Goal: Task Accomplishment & Management: Manage account settings

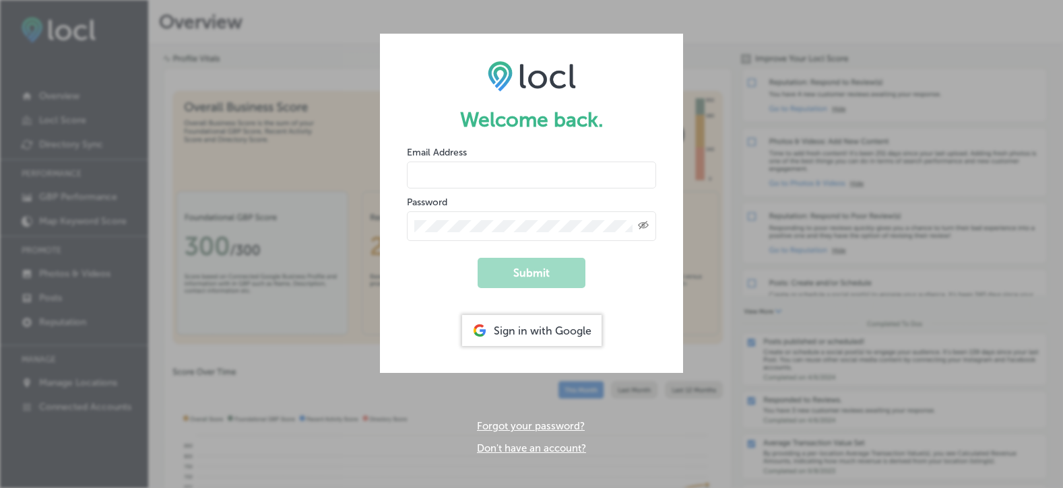
click at [418, 168] on input "email" at bounding box center [531, 175] width 249 height 27
type input "[EMAIL_ADDRESS][DOMAIN_NAME]"
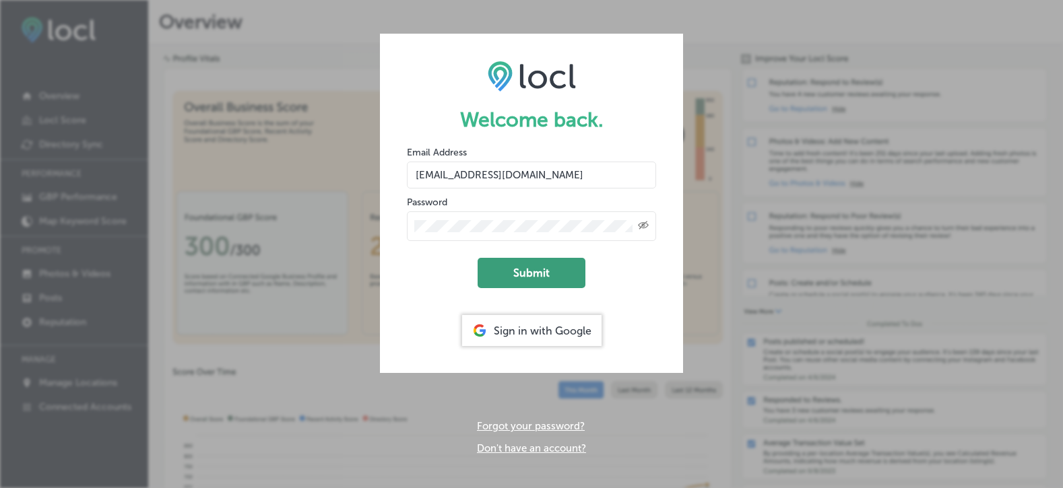
click at [529, 286] on button "Submit" at bounding box center [532, 273] width 108 height 30
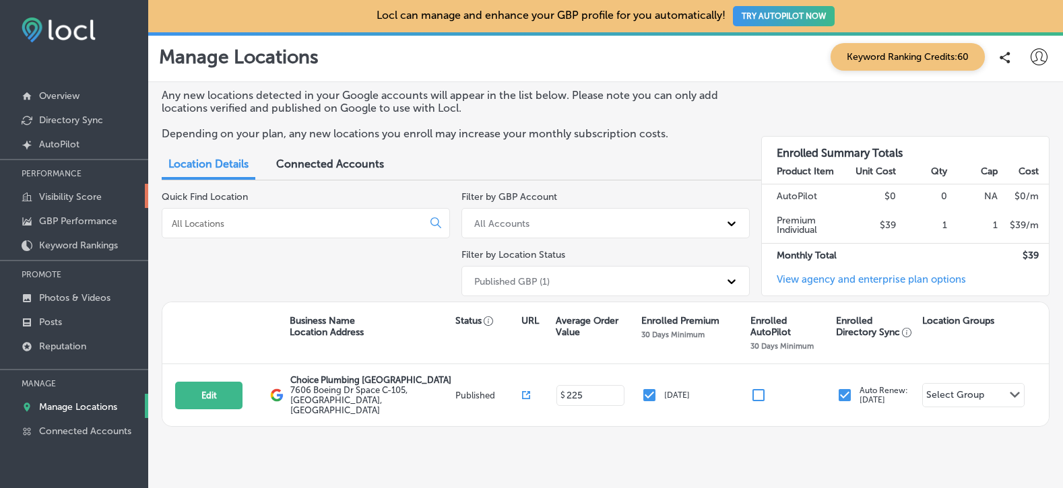
click at [69, 195] on p "Visibility Score" at bounding box center [70, 196] width 63 height 11
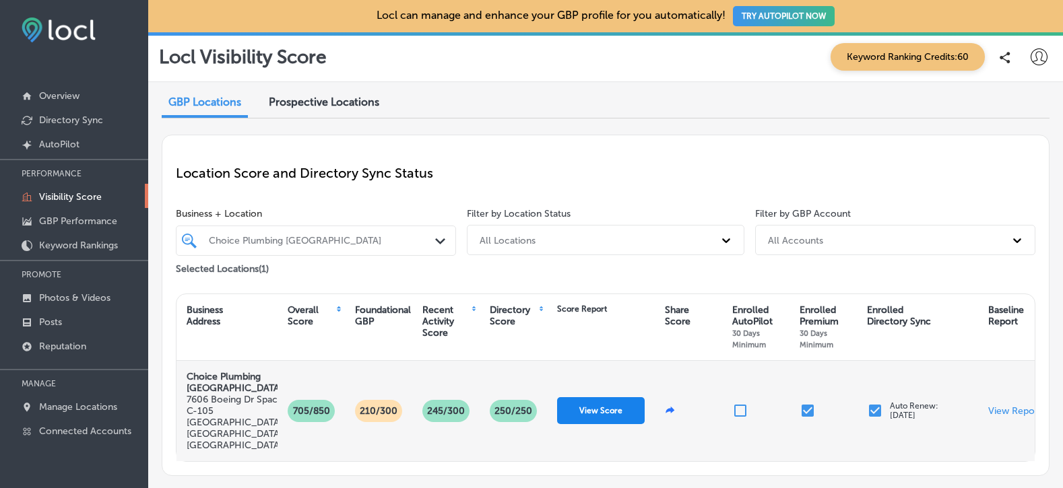
click at [595, 397] on button "View Score" at bounding box center [601, 410] width 88 height 27
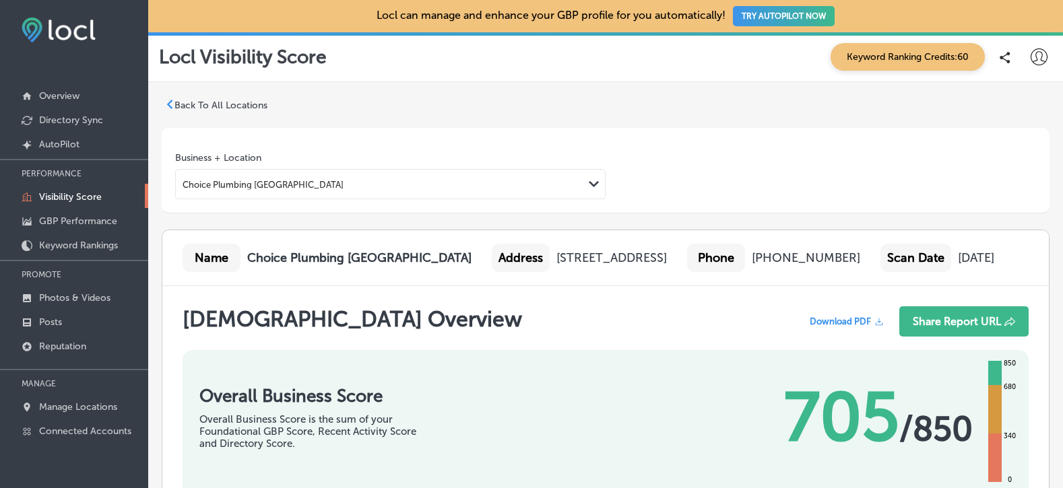
click at [126, 69] on nav "Overview Directory Sync Created by potrace 1.10, written by [PERSON_NAME] [DATE…" at bounding box center [74, 247] width 148 height 404
click at [167, 104] on polygon at bounding box center [170, 104] width 6 height 9
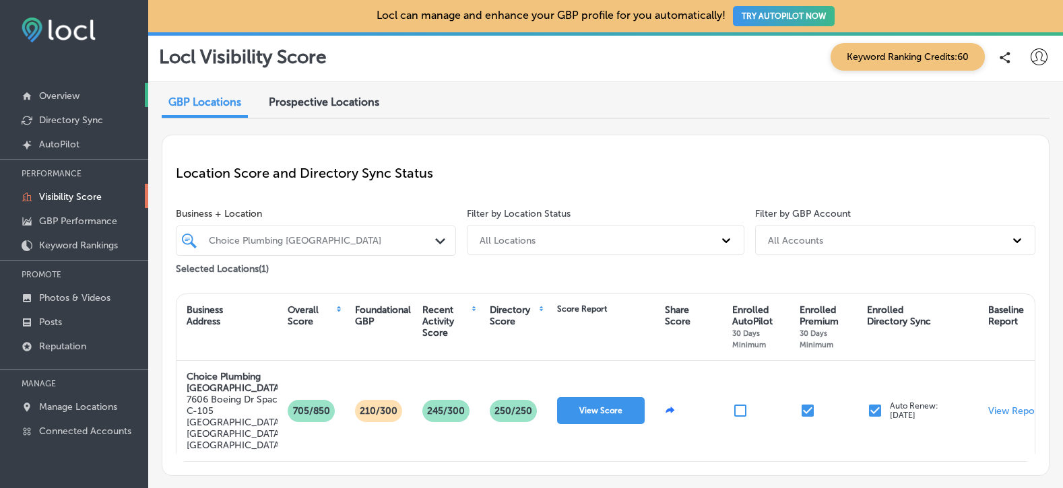
click at [59, 94] on p "Overview" at bounding box center [59, 95] width 40 height 11
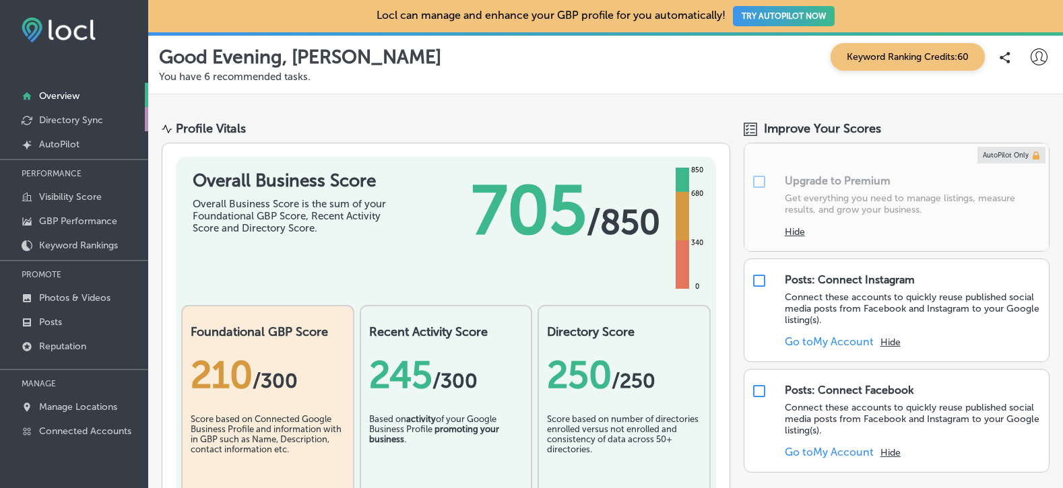
click at [112, 121] on link "Directory Sync" at bounding box center [74, 119] width 148 height 24
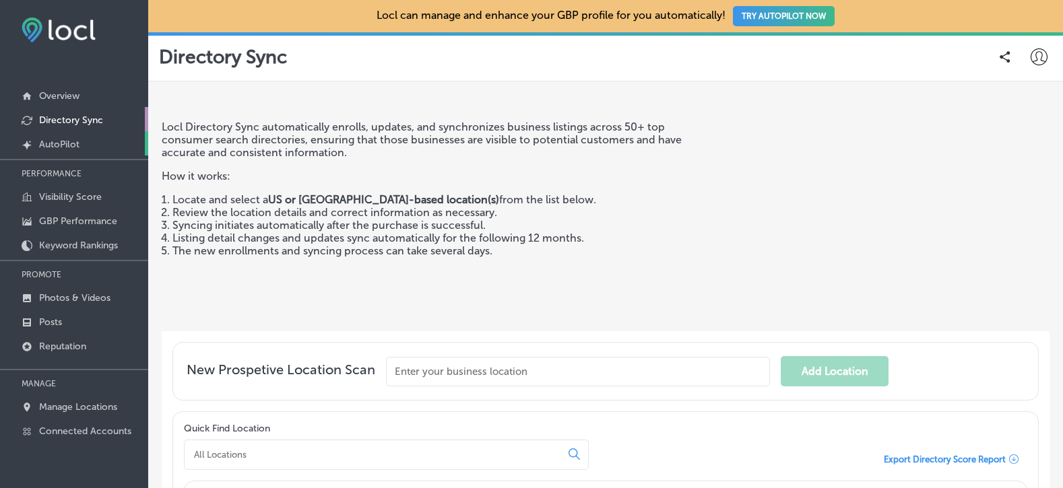
click at [96, 146] on link "Created by potrace 1.10, written by [PERSON_NAME] [DATE]-[DATE] AutoPilot" at bounding box center [74, 143] width 148 height 24
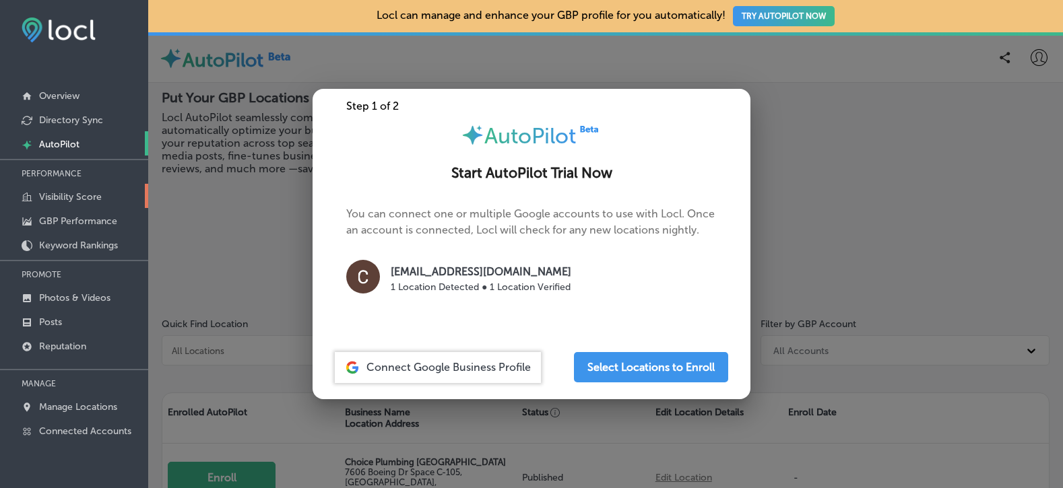
click at [106, 202] on link "Visibility Score" at bounding box center [74, 196] width 148 height 24
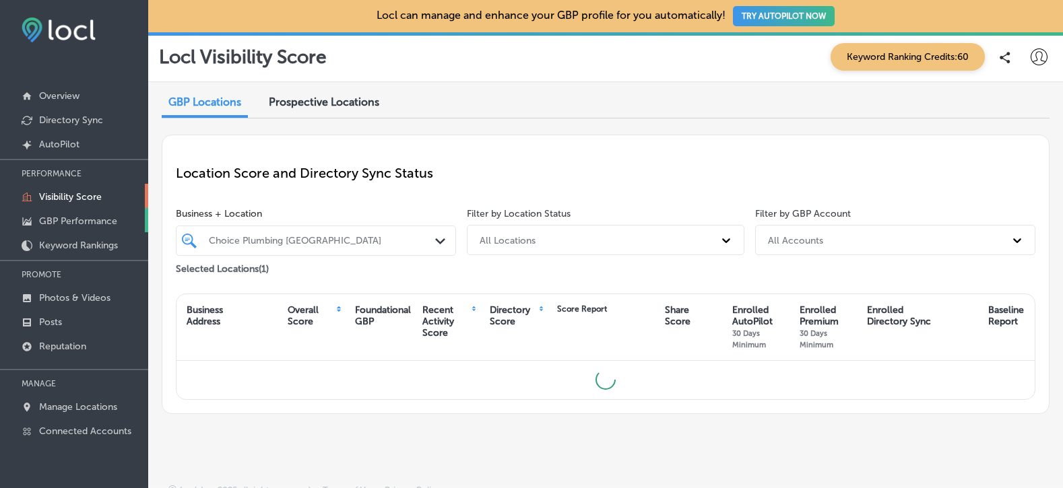
click at [106, 219] on p "GBP Performance" at bounding box center [78, 221] width 78 height 11
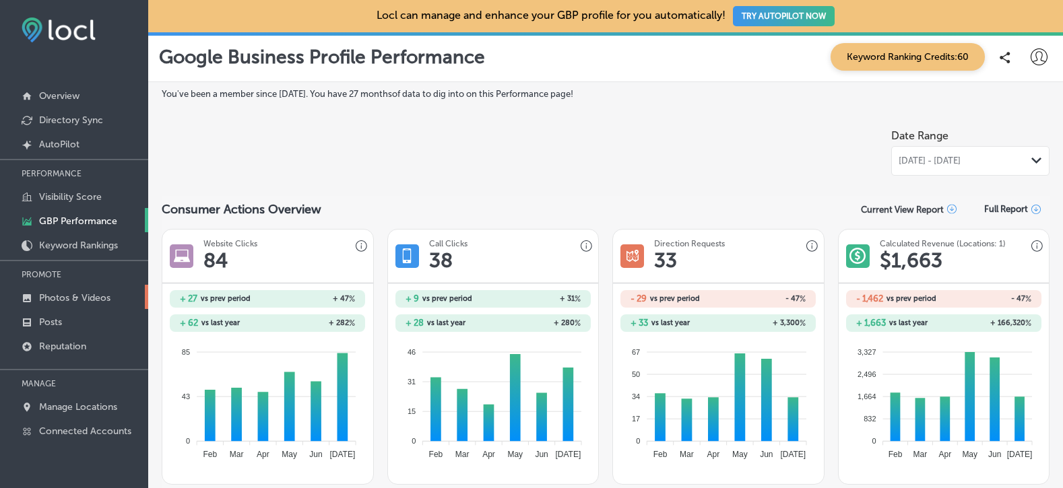
click at [110, 298] on link "Photos & Videos" at bounding box center [74, 297] width 148 height 24
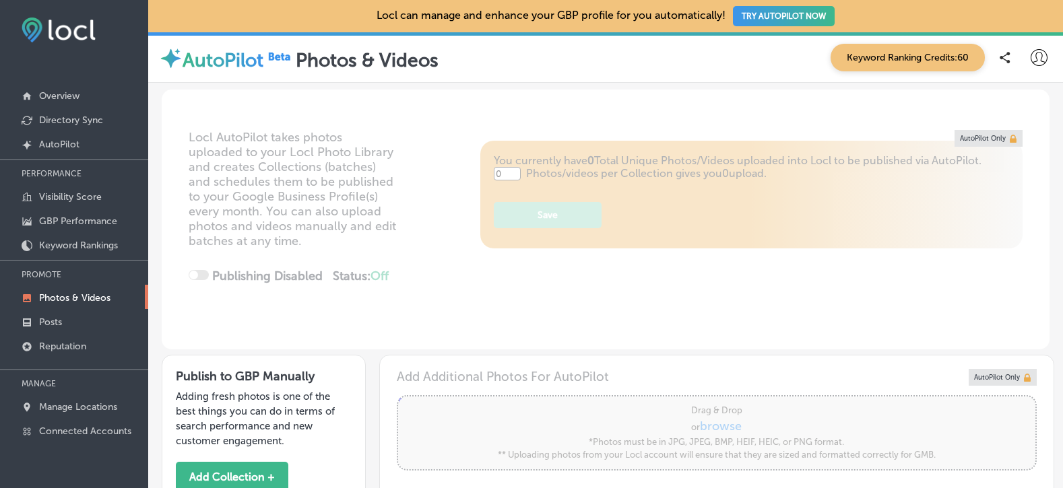
type input "5"
click at [62, 323] on p "Posts" at bounding box center [50, 322] width 23 height 11
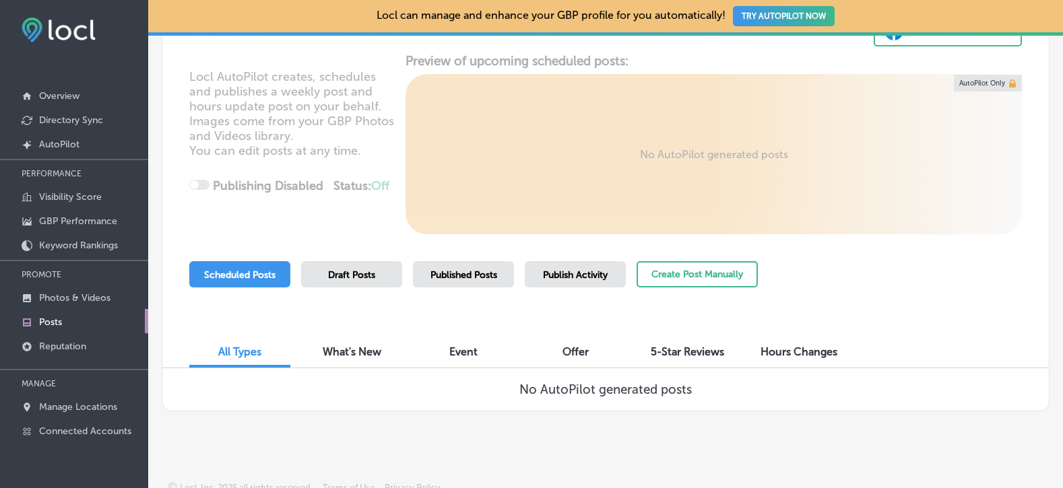
scroll to position [143, 0]
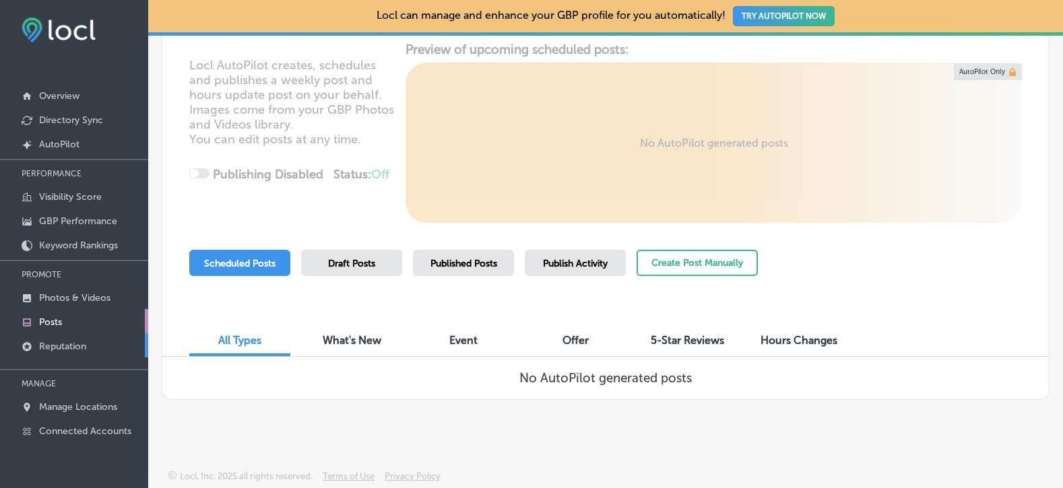
click at [65, 348] on p "Reputation" at bounding box center [62, 346] width 47 height 11
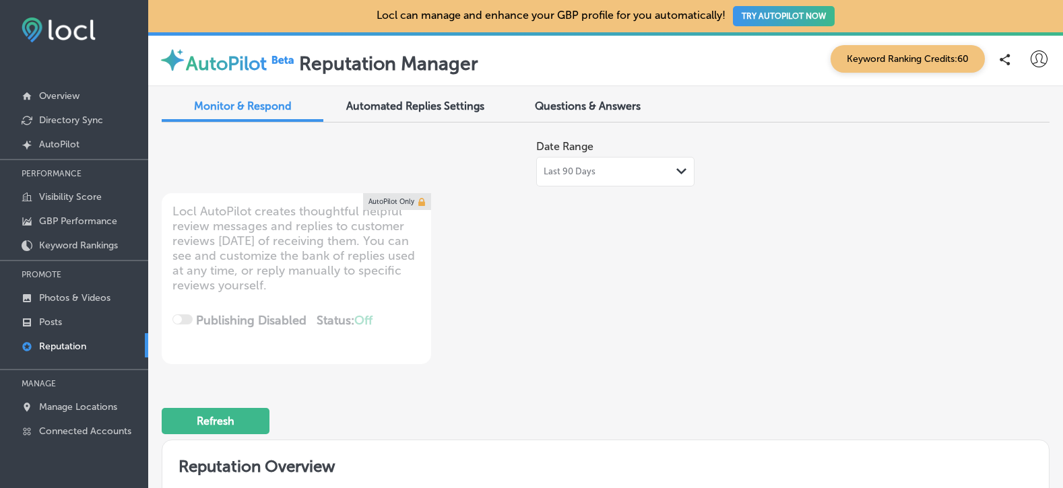
type textarea "x"
click at [100, 407] on p "Manage Locations" at bounding box center [78, 406] width 78 height 11
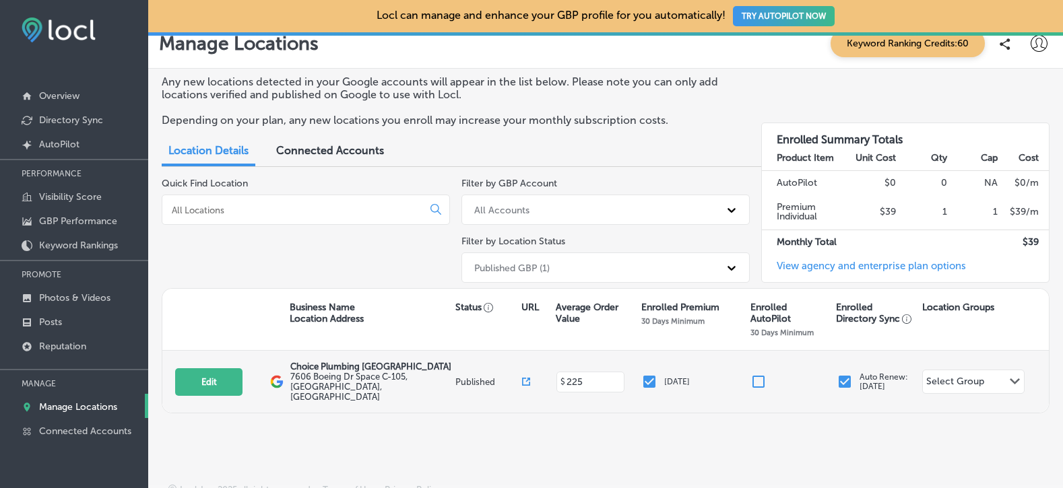
scroll to position [17, 0]
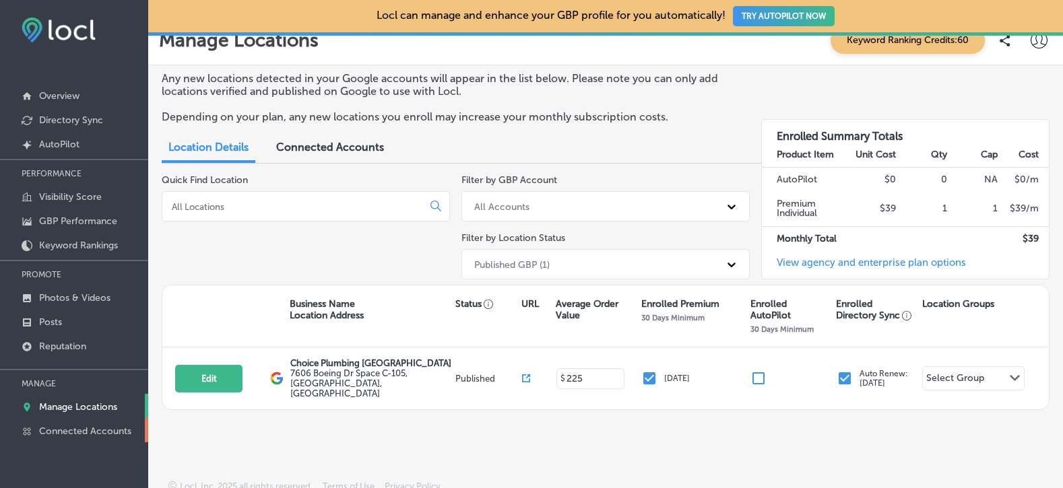
click at [104, 430] on p "Connected Accounts" at bounding box center [85, 431] width 92 height 11
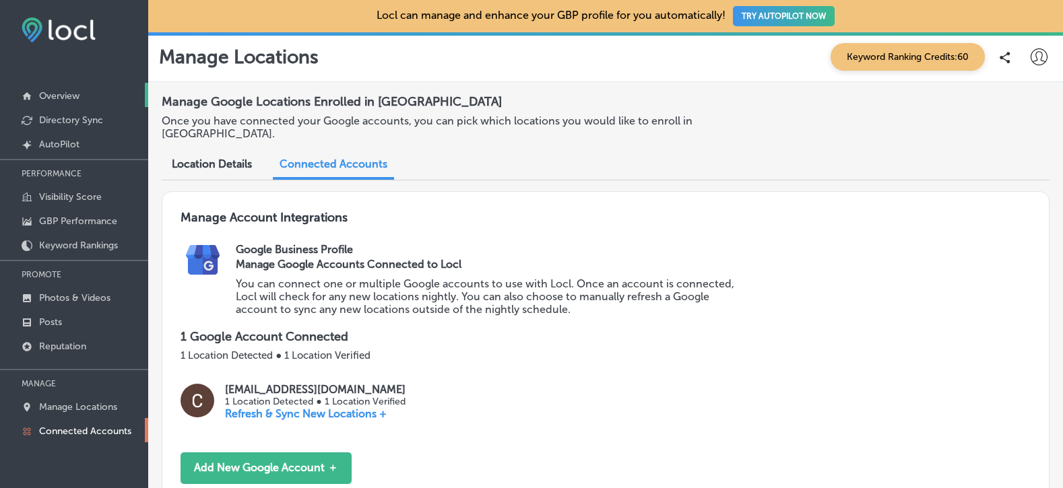
click at [41, 90] on link "Overview" at bounding box center [74, 95] width 148 height 24
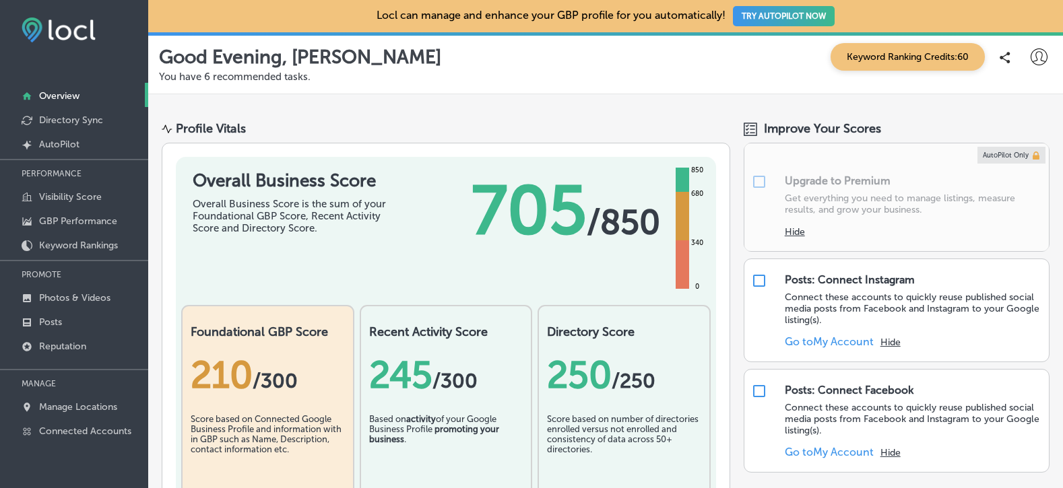
click at [1030, 56] on icon at bounding box center [1038, 56] width 17 height 17
click at [1009, 106] on p "My Account" at bounding box center [1003, 105] width 61 height 16
select select "US"
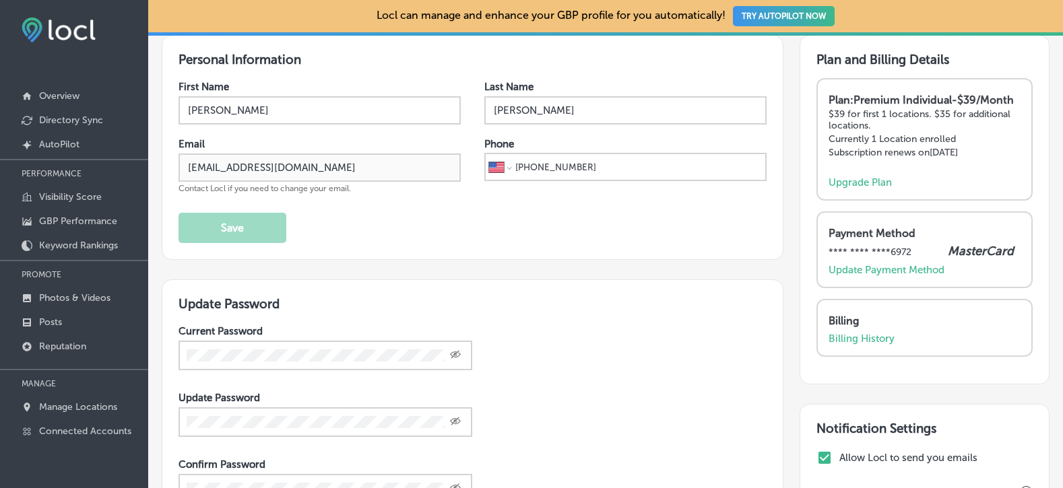
scroll to position [202, 0]
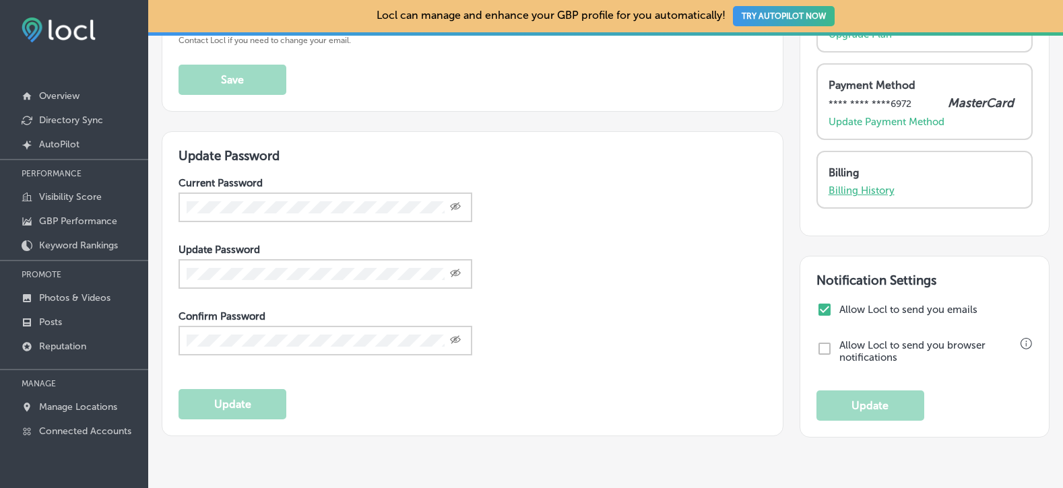
click at [862, 197] on p "Billing History" at bounding box center [861, 191] width 66 height 12
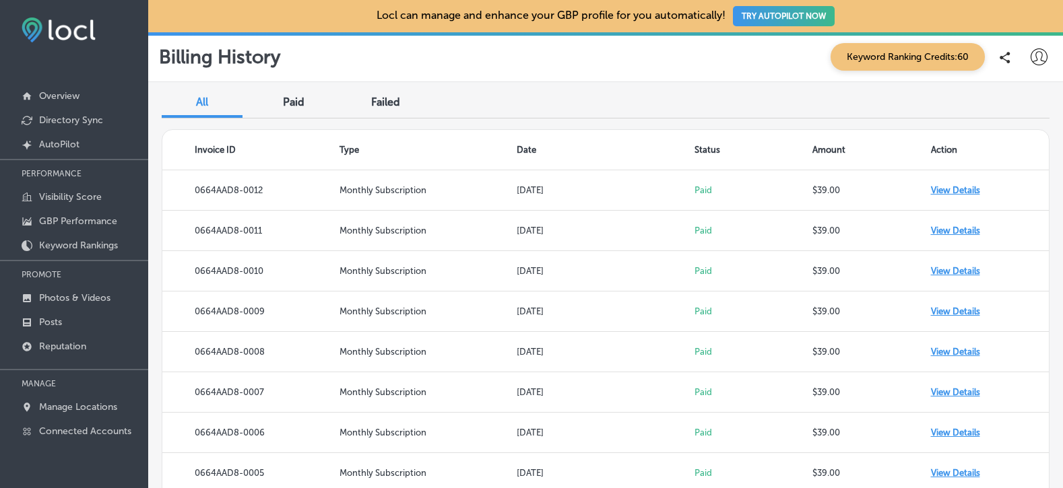
click at [291, 104] on span "Paid" at bounding box center [294, 102] width 22 height 13
click at [199, 101] on span "All" at bounding box center [202, 102] width 12 height 13
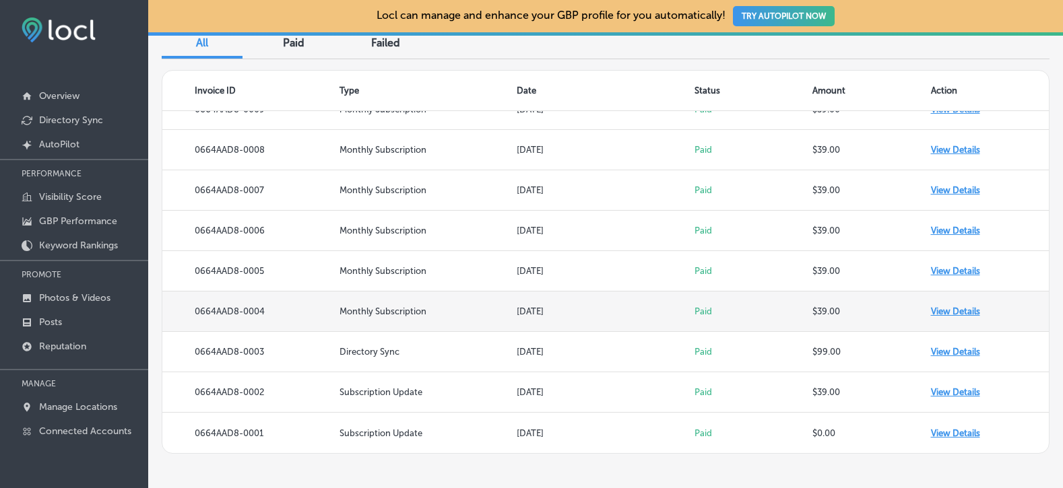
scroll to position [113, 0]
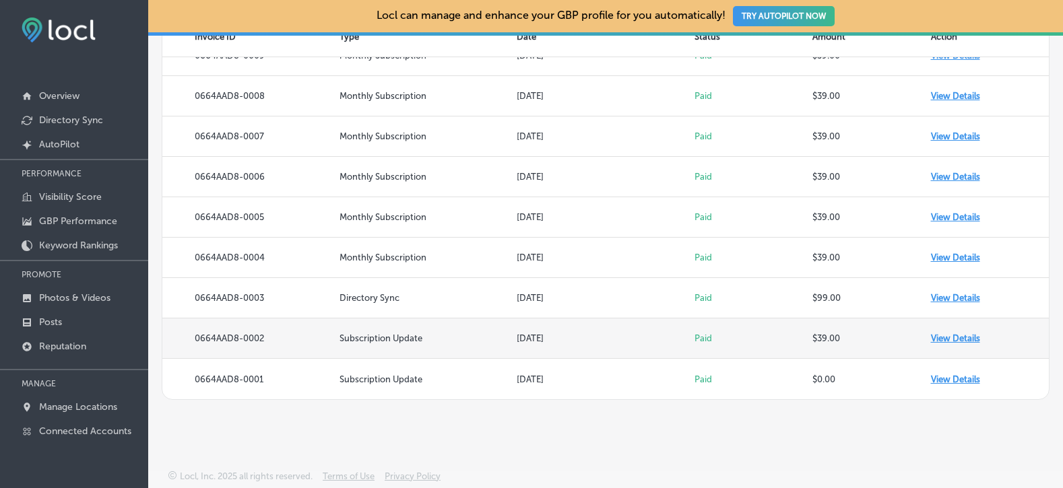
click at [953, 335] on td "View Details" at bounding box center [990, 339] width 119 height 40
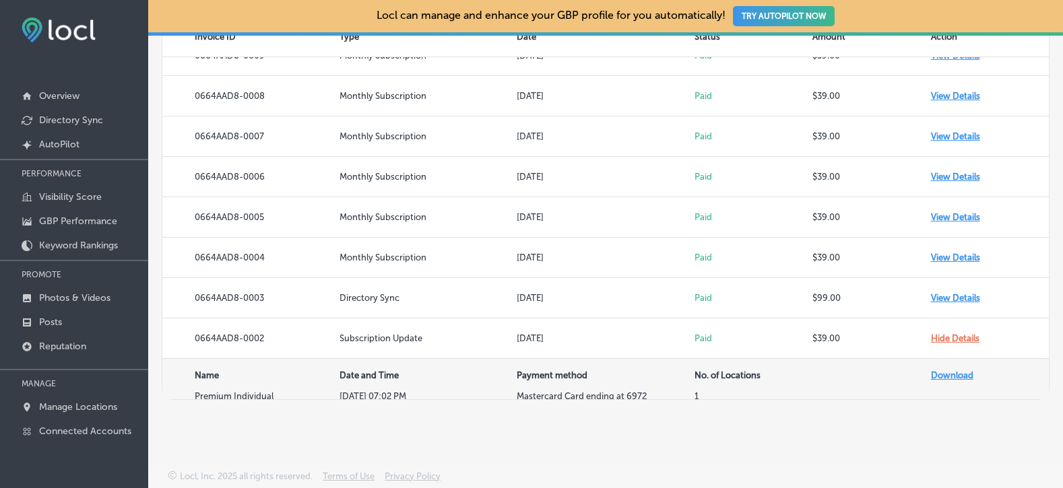
click at [945, 376] on link "Download" at bounding box center [952, 375] width 42 height 10
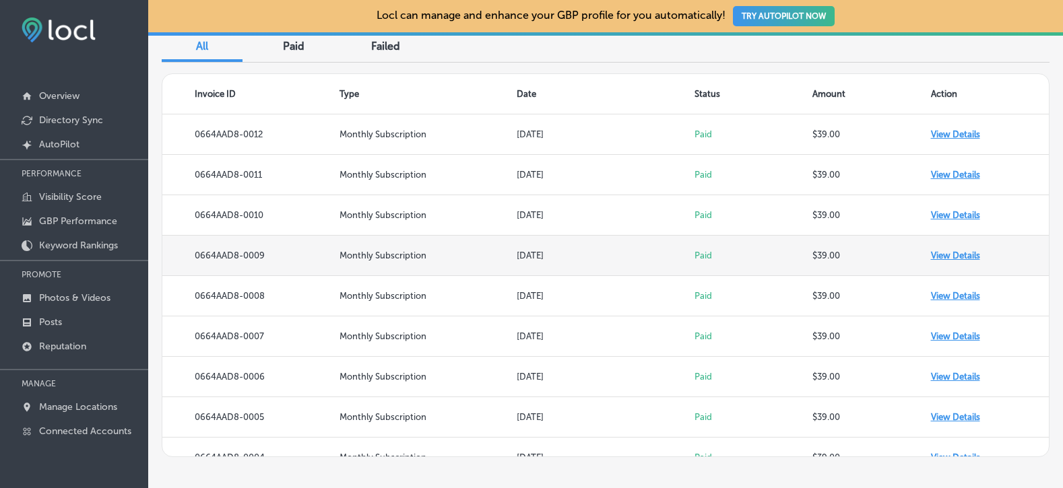
scroll to position [0, 0]
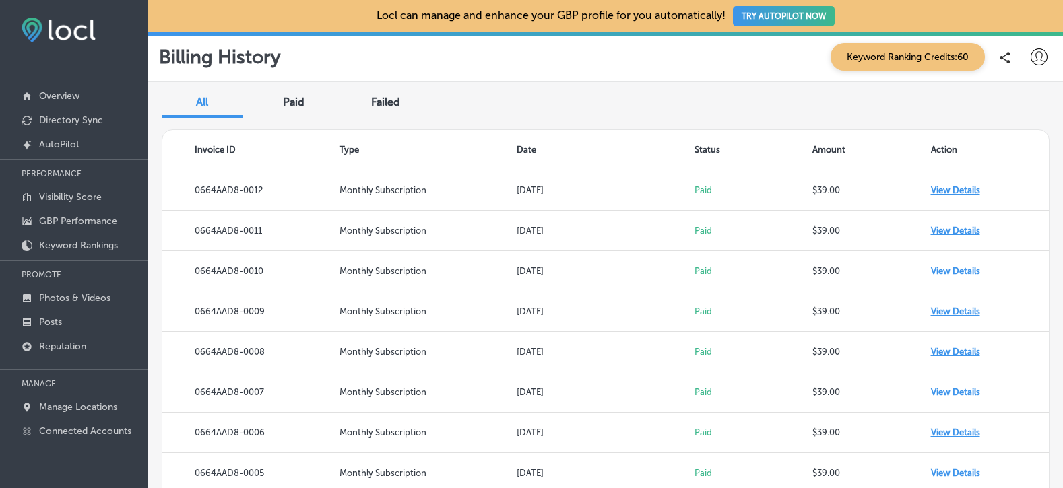
click at [1030, 60] on icon at bounding box center [1038, 56] width 17 height 17
click at [990, 168] on p "Log Out" at bounding box center [993, 174] width 40 height 16
